Goal: Transaction & Acquisition: Purchase product/service

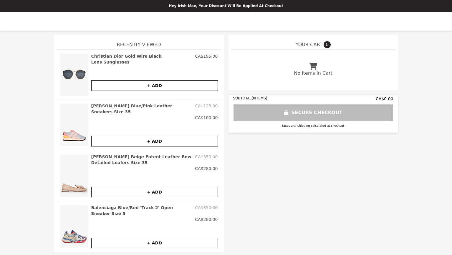
click at [128, 53] on h2 "Christian Dior Gold Wire Black Lens Sunglasses" at bounding box center [142, 59] width 102 height 12
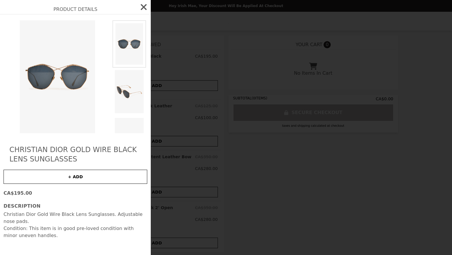
click at [128, 79] on img at bounding box center [129, 92] width 34 height 48
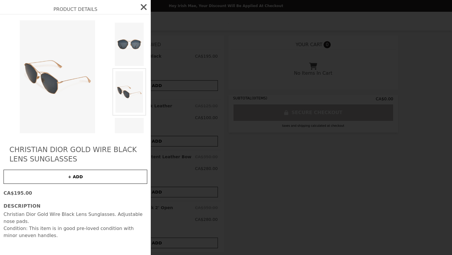
click at [127, 44] on img at bounding box center [129, 44] width 34 height 48
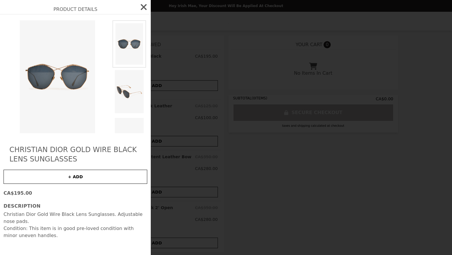
click at [144, 8] on icon "button" at bounding box center [144, 7] width 6 height 6
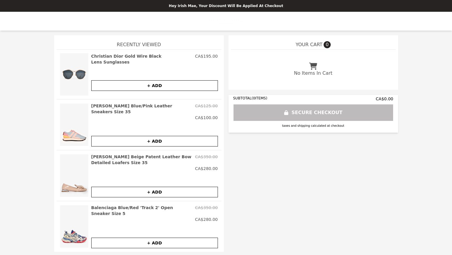
click at [133, 102] on div "[PERSON_NAME] Blue/Pink Leather Sneakers Size 35 CA$125.00 CA$100.00 + ADD" at bounding box center [139, 124] width 165 height 51
click at [126, 107] on h2 "[PERSON_NAME] Blue/Pink Leather Sneakers Size 35" at bounding box center [142, 109] width 102 height 12
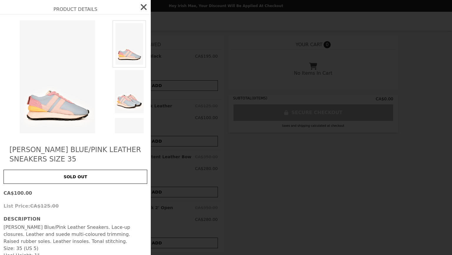
click at [133, 107] on img at bounding box center [129, 92] width 34 height 48
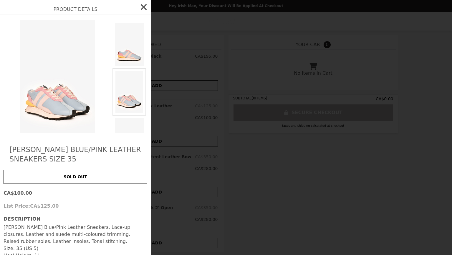
click at [144, 10] on icon "button" at bounding box center [143, 6] width 9 height 9
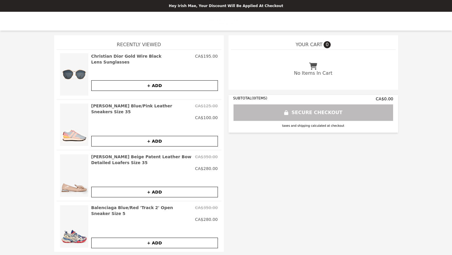
click at [151, 57] on h2 "Christian Dior Gold Wire Black Lens Sunglasses" at bounding box center [142, 59] width 102 height 12
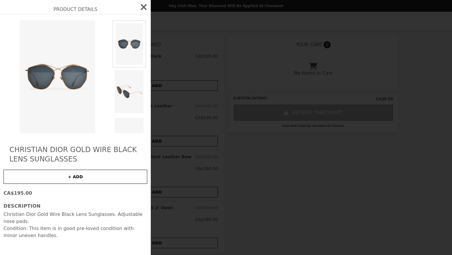
click at [280, 165] on div "Product Details Christian Dior Gold Wire Black Lens Sunglasses + ADD CA$195.00 …" at bounding box center [226, 127] width 452 height 255
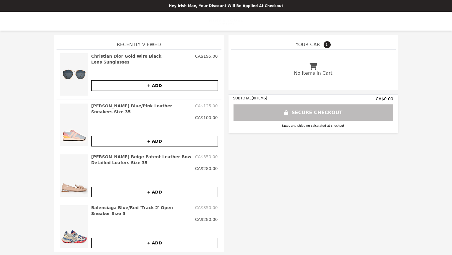
click at [200, 6] on p "Hey Irish Mae, your discount will be applied at checkout" at bounding box center [226, 6] width 445 height 5
click at [74, 133] on img at bounding box center [74, 125] width 28 height 44
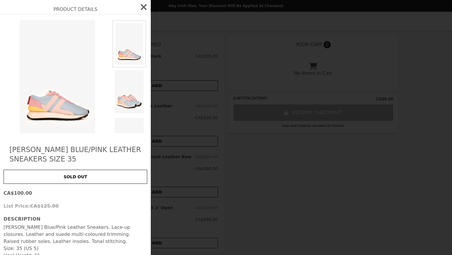
click at [258, 154] on div "Product Details [PERSON_NAME] Blue/Pink Leather Sneakers Size 35 SOLD OUT CA$10…" at bounding box center [226, 127] width 452 height 255
